Goal: Download file/media

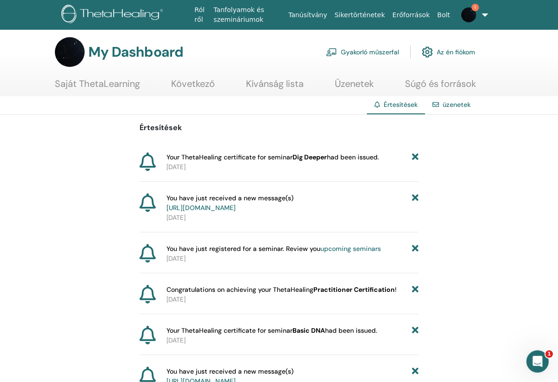
click at [308, 158] on b "Dig Deeper" at bounding box center [309, 157] width 34 height 8
click at [110, 89] on link "Saját ThetaLearning" at bounding box center [97, 87] width 85 height 18
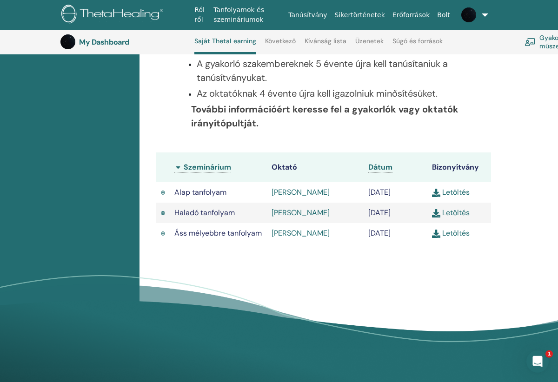
scroll to position [222, 0]
click at [461, 237] on link "Letöltés" at bounding box center [451, 233] width 38 height 10
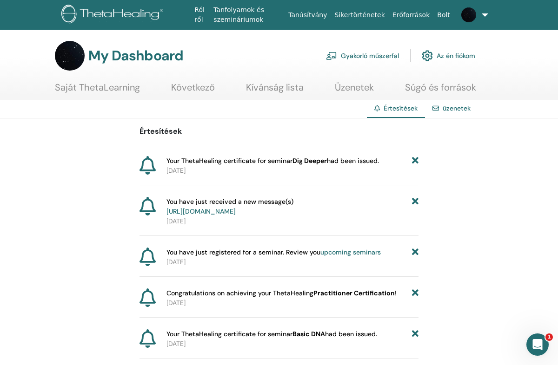
click at [117, 87] on link "Saját ThetaLearning" at bounding box center [97, 91] width 85 height 18
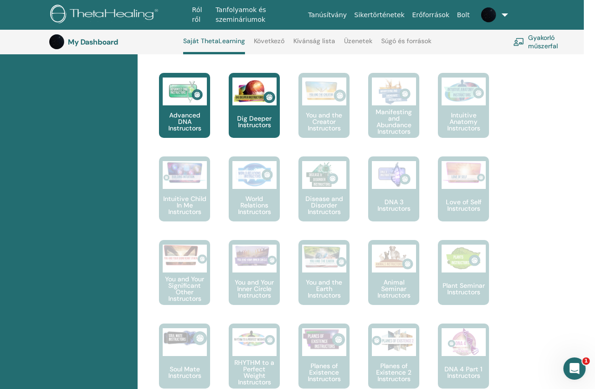
scroll to position [484, 9]
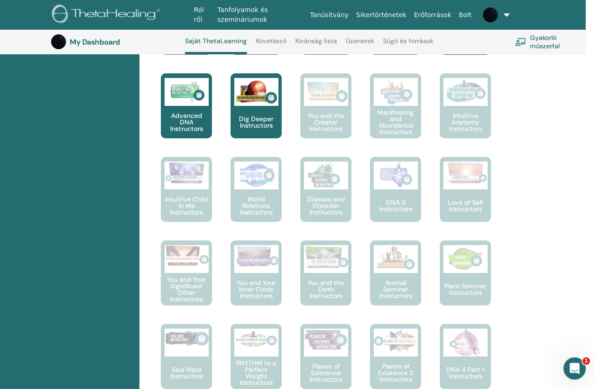
click at [534, 256] on div "Szia, Eva Az utazásod itt kezdődik; Üdvözöljük a ThetaLearning központjában. Ta…" at bounding box center [362, 267] width 446 height 1248
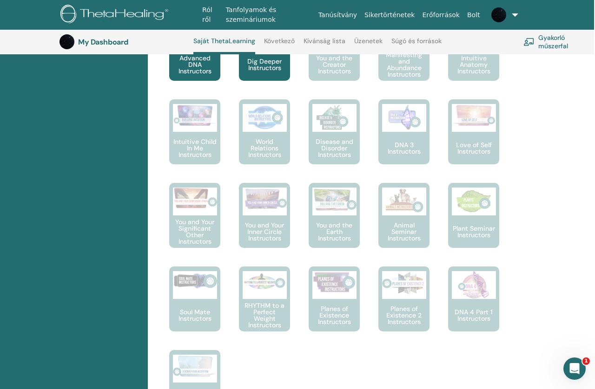
scroll to position [543, 1]
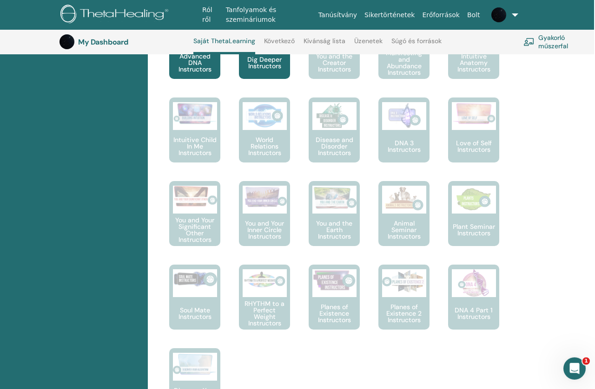
click at [275, 142] on p "World Relations Instructors" at bounding box center [264, 147] width 51 height 20
